Goal: Task Accomplishment & Management: Manage account settings

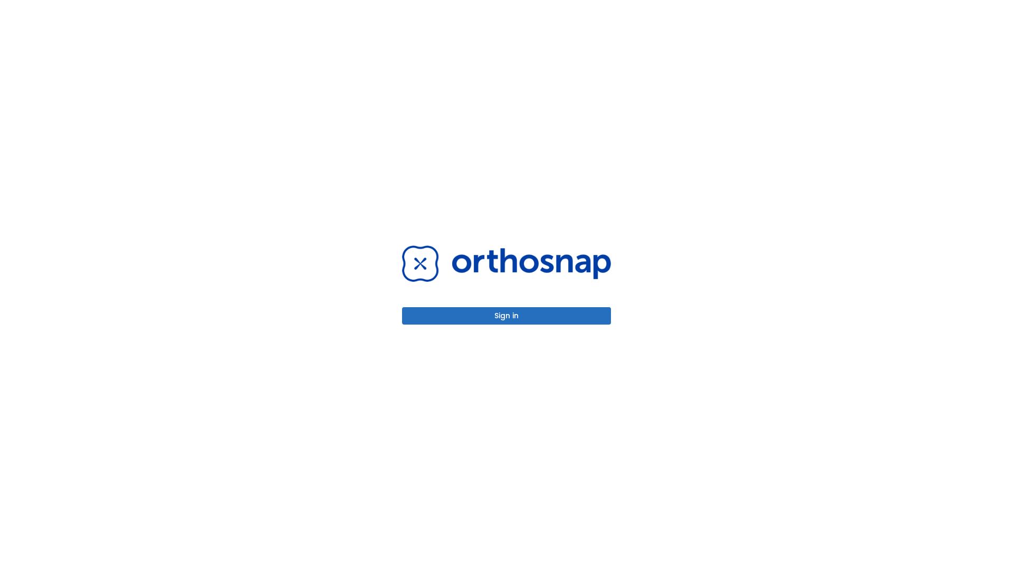
click at [507, 316] on button "Sign in" at bounding box center [506, 315] width 209 height 17
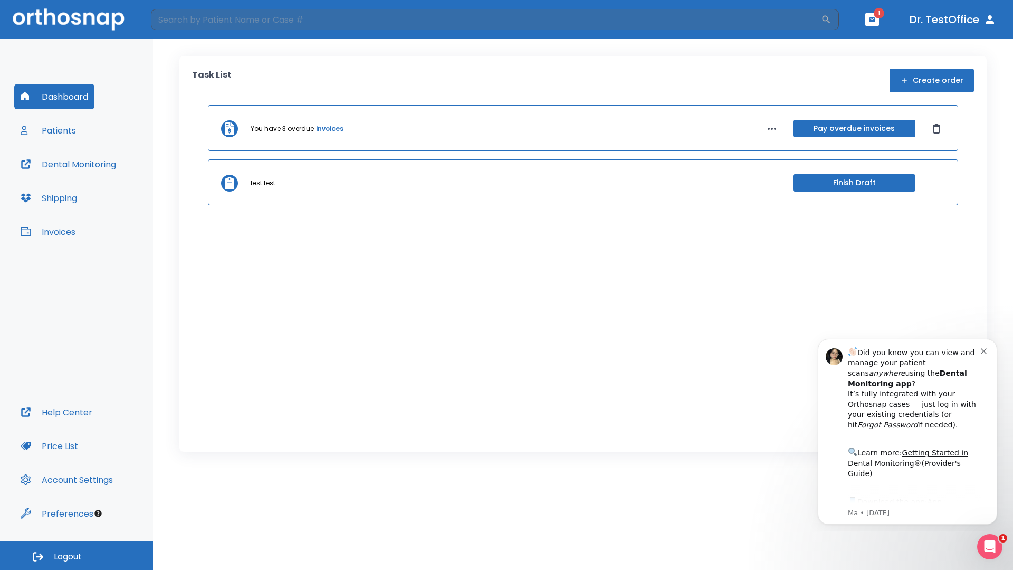
click at [77, 556] on span "Logout" at bounding box center [68, 557] width 28 height 12
